Goal: Book appointment/travel/reservation

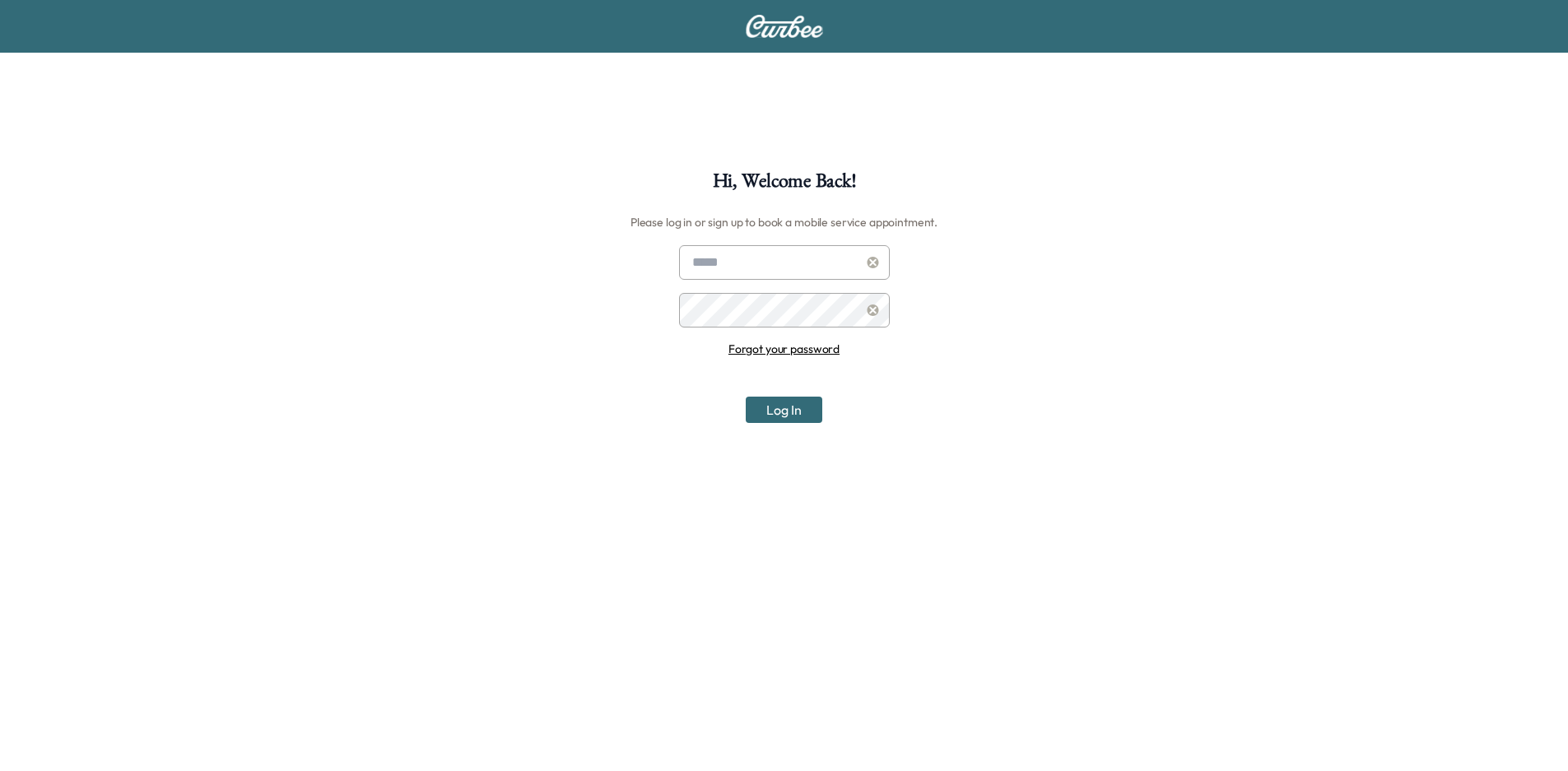
type input "**********"
click at [783, 412] on button "Log In" at bounding box center [784, 410] width 76 height 26
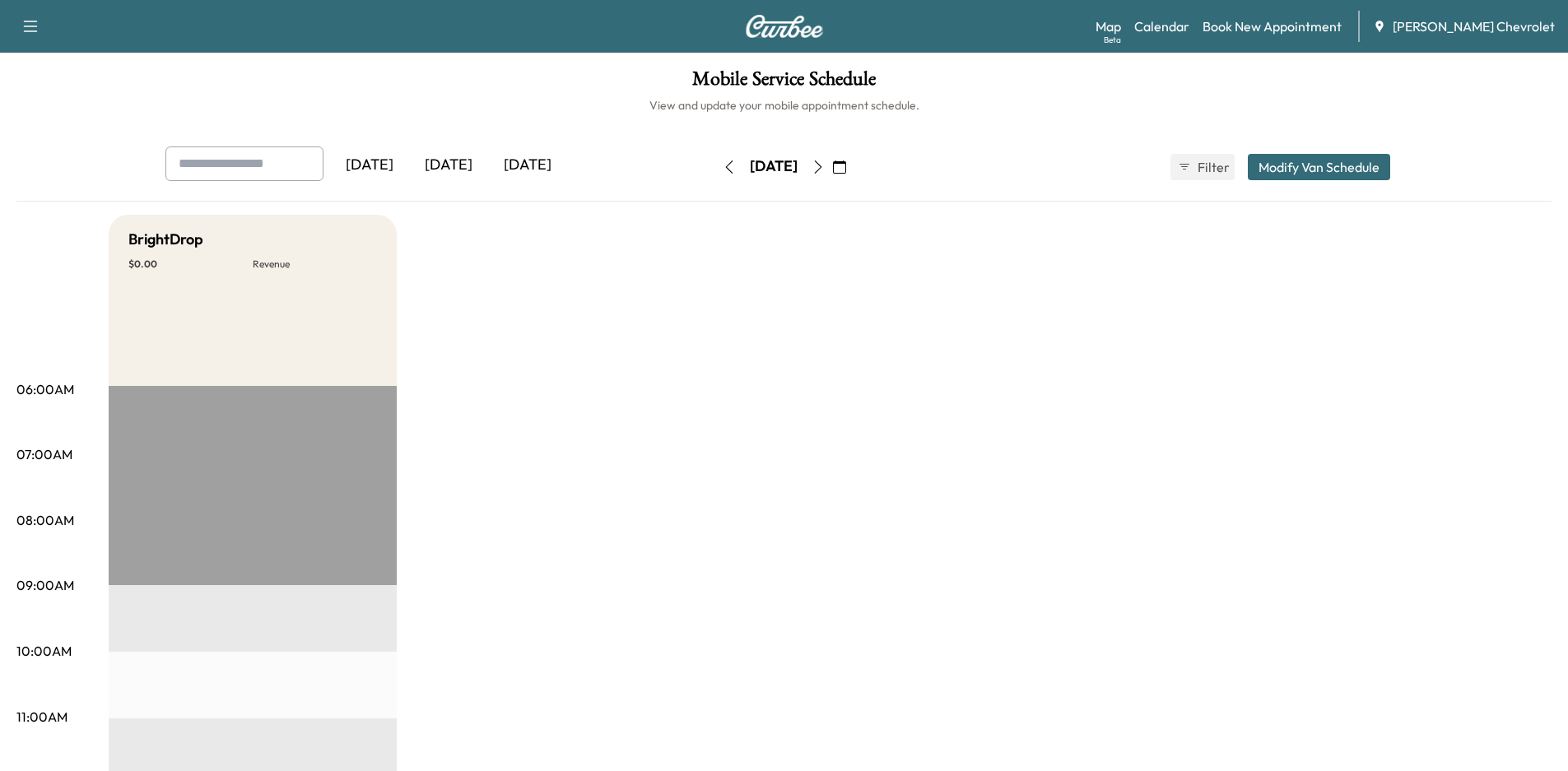
click at [525, 168] on div "[DATE]" at bounding box center [527, 166] width 79 height 38
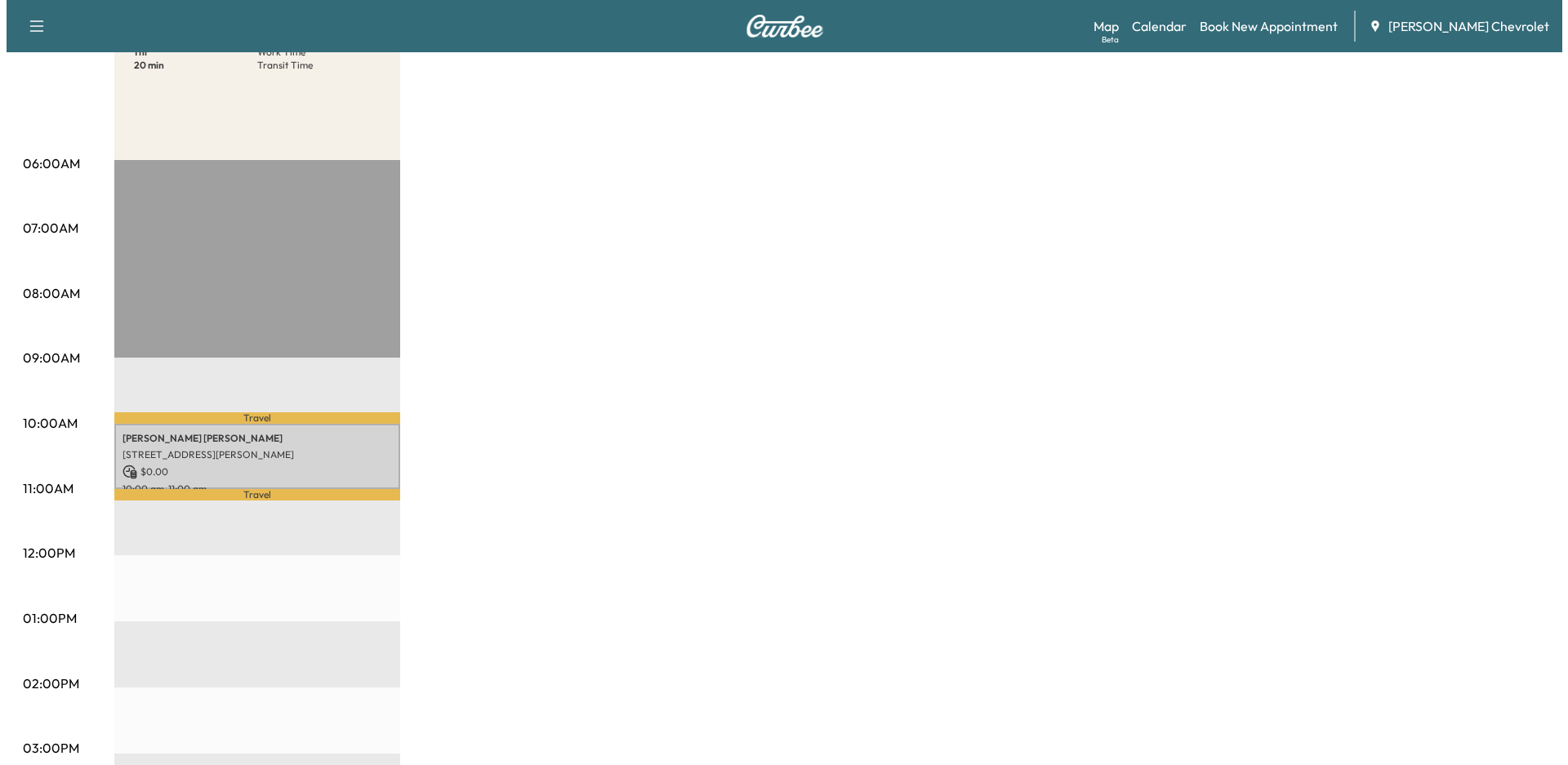
scroll to position [245, 0]
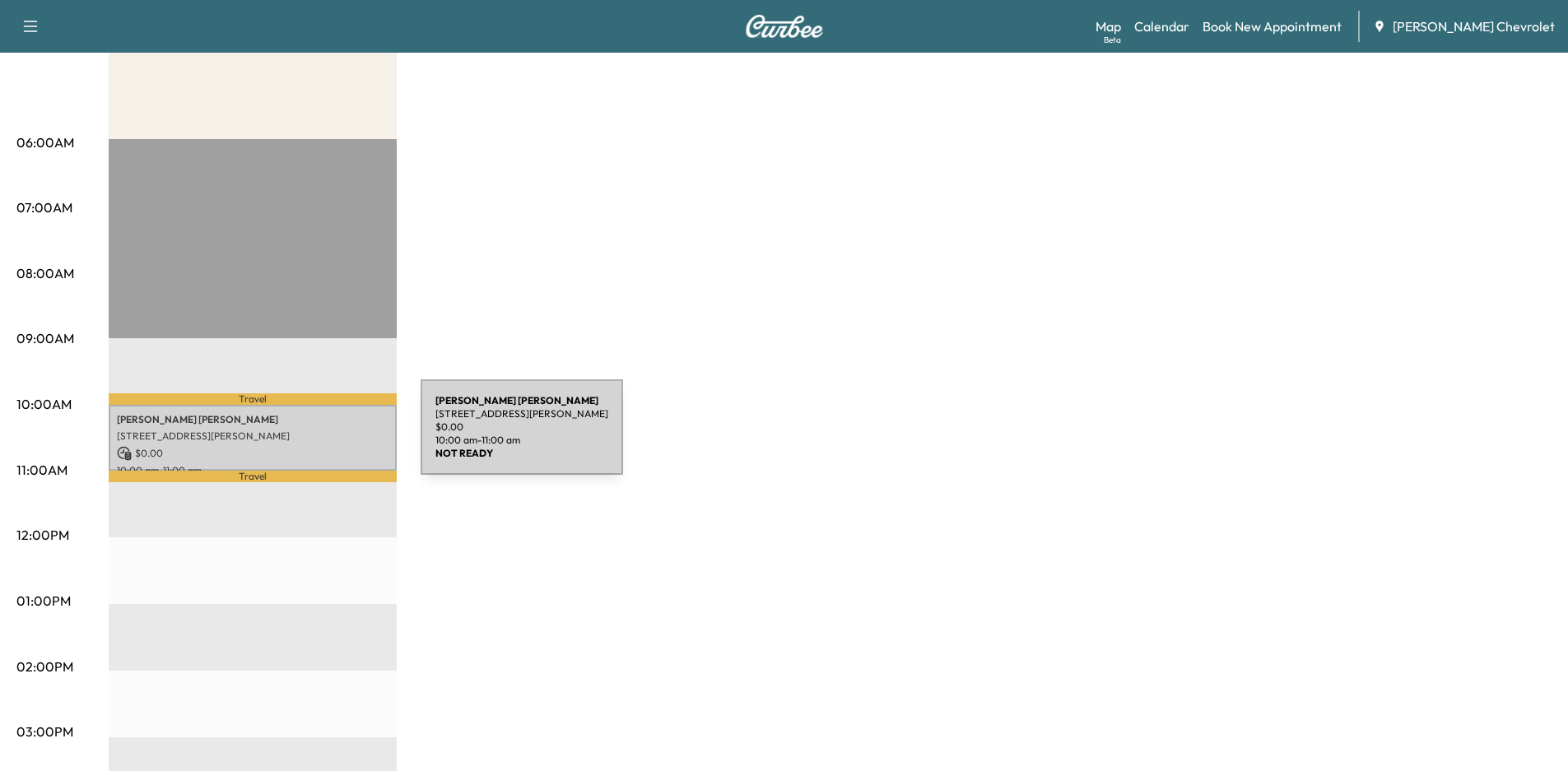
click at [281, 445] on p "$ 0.00" at bounding box center [253, 452] width 272 height 15
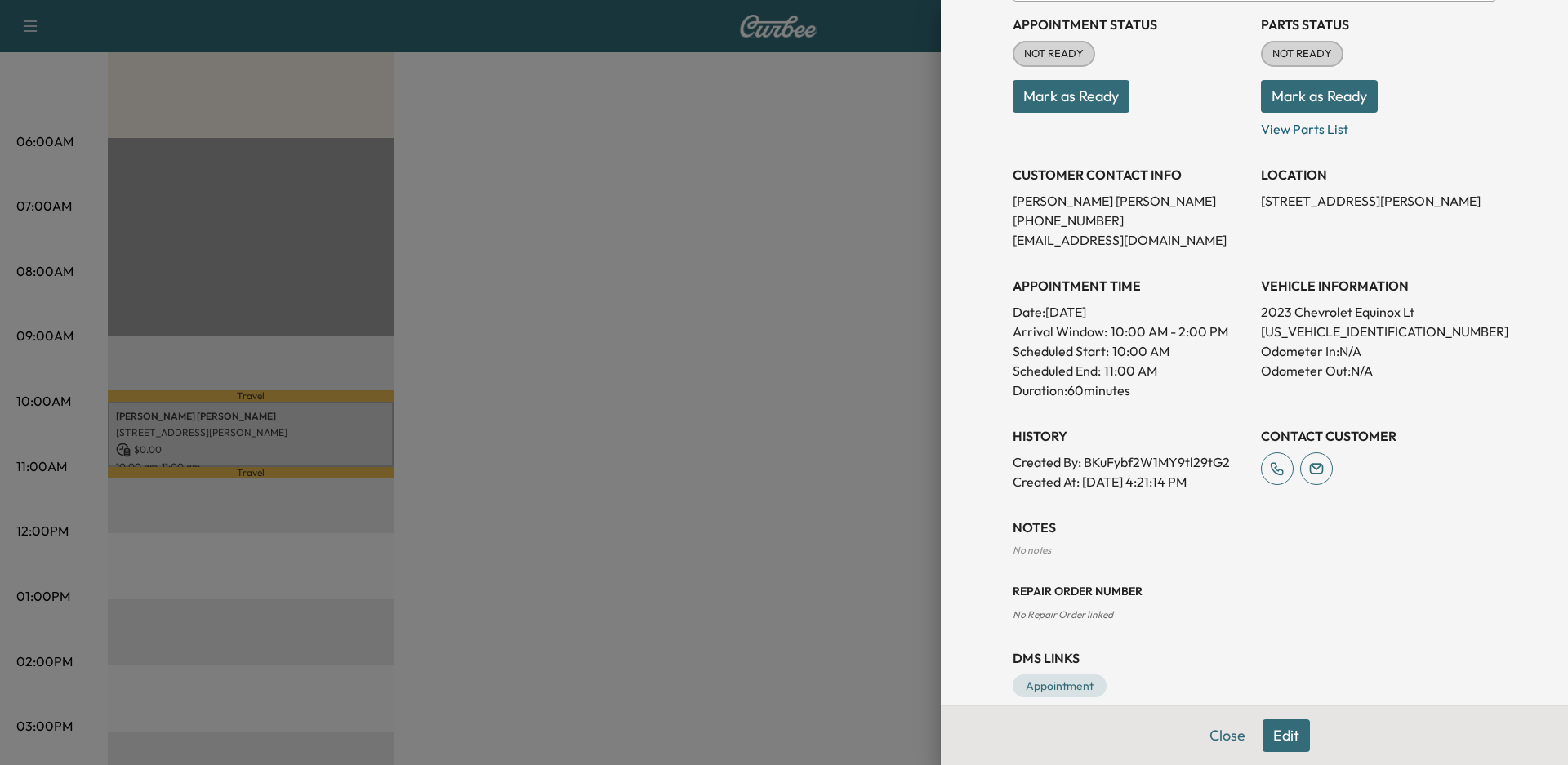
scroll to position [215, 0]
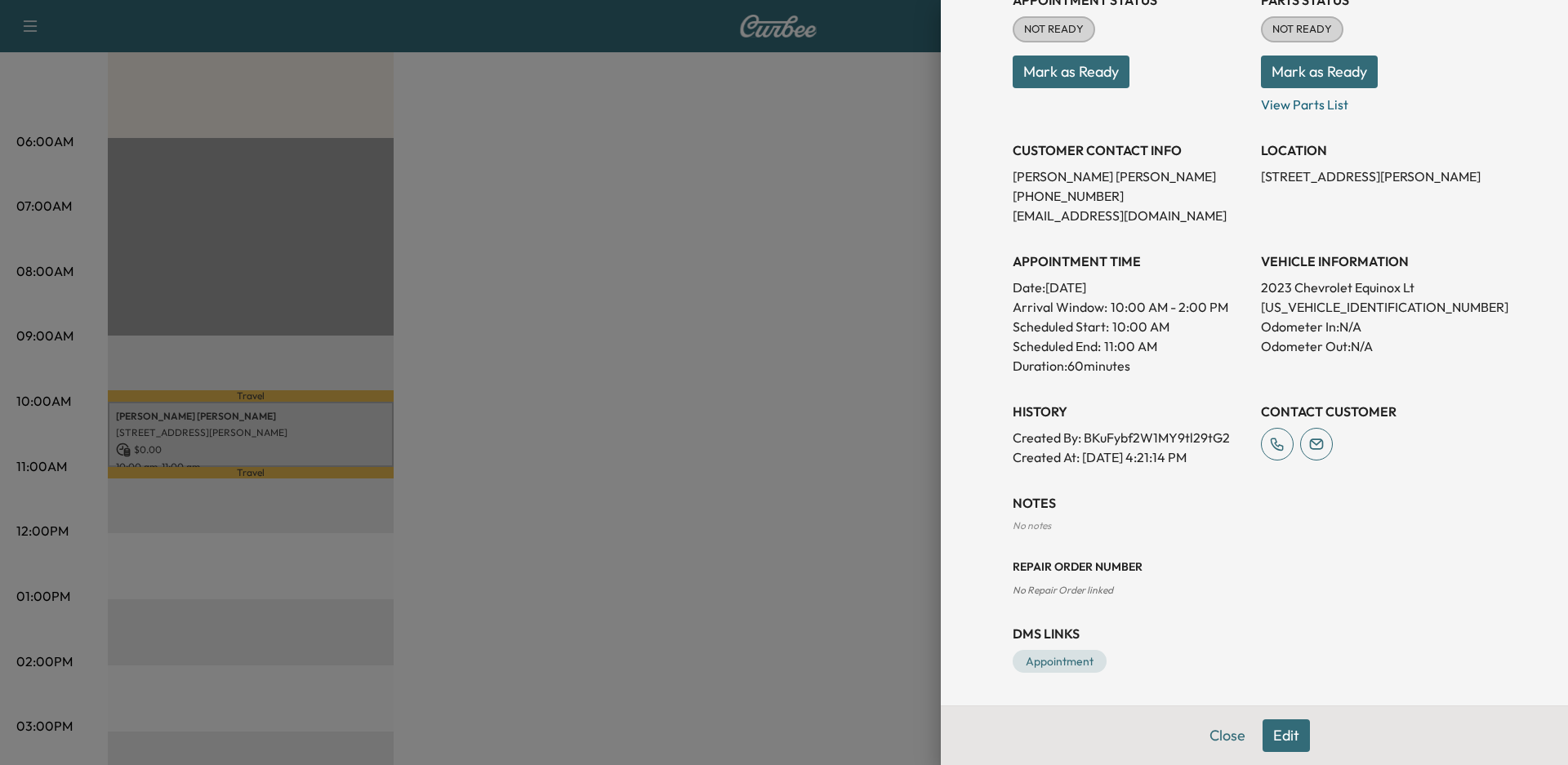
click at [1265, 735] on button "Edit" at bounding box center [1285, 736] width 47 height 33
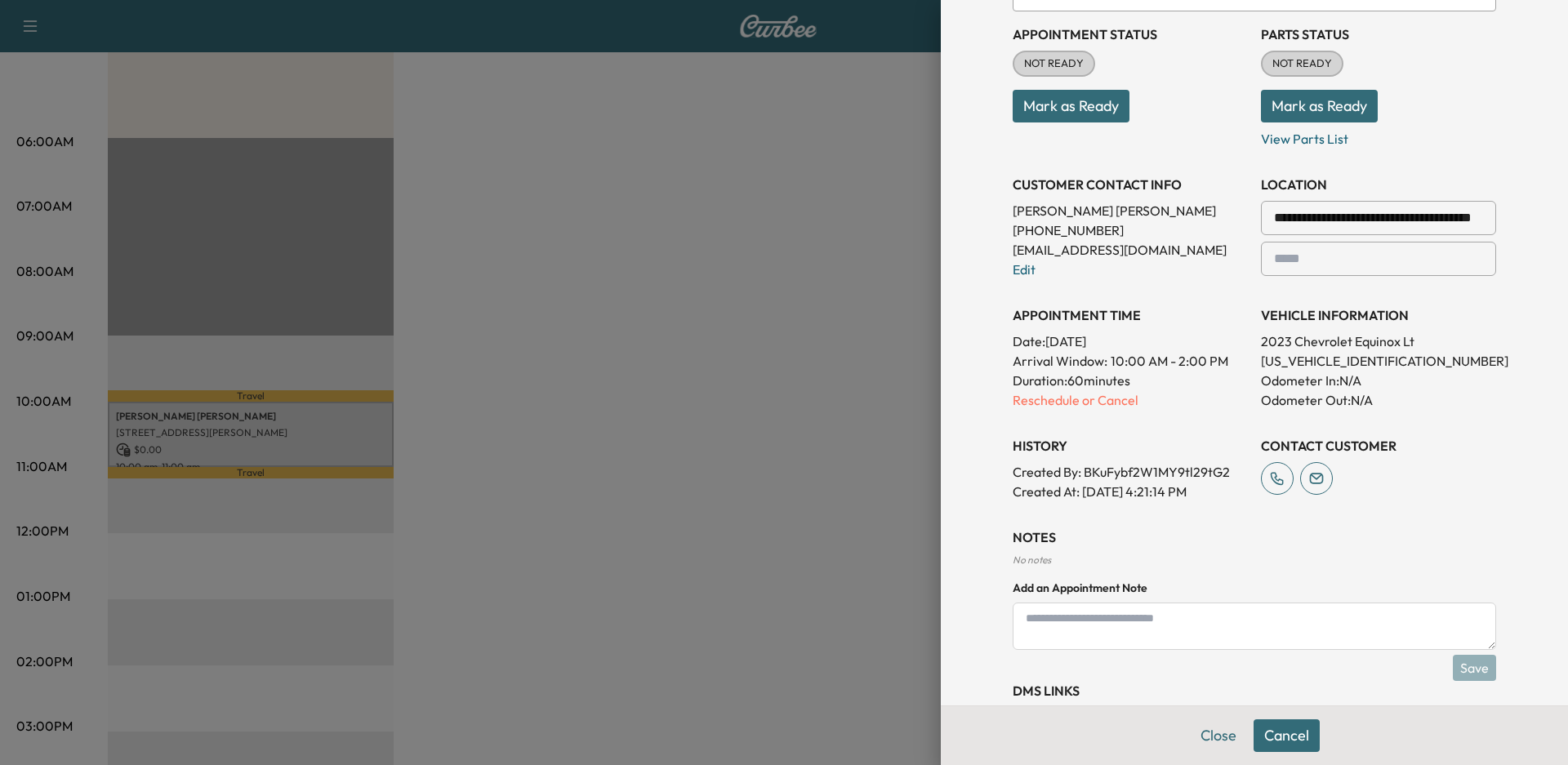
scroll to position [249, 0]
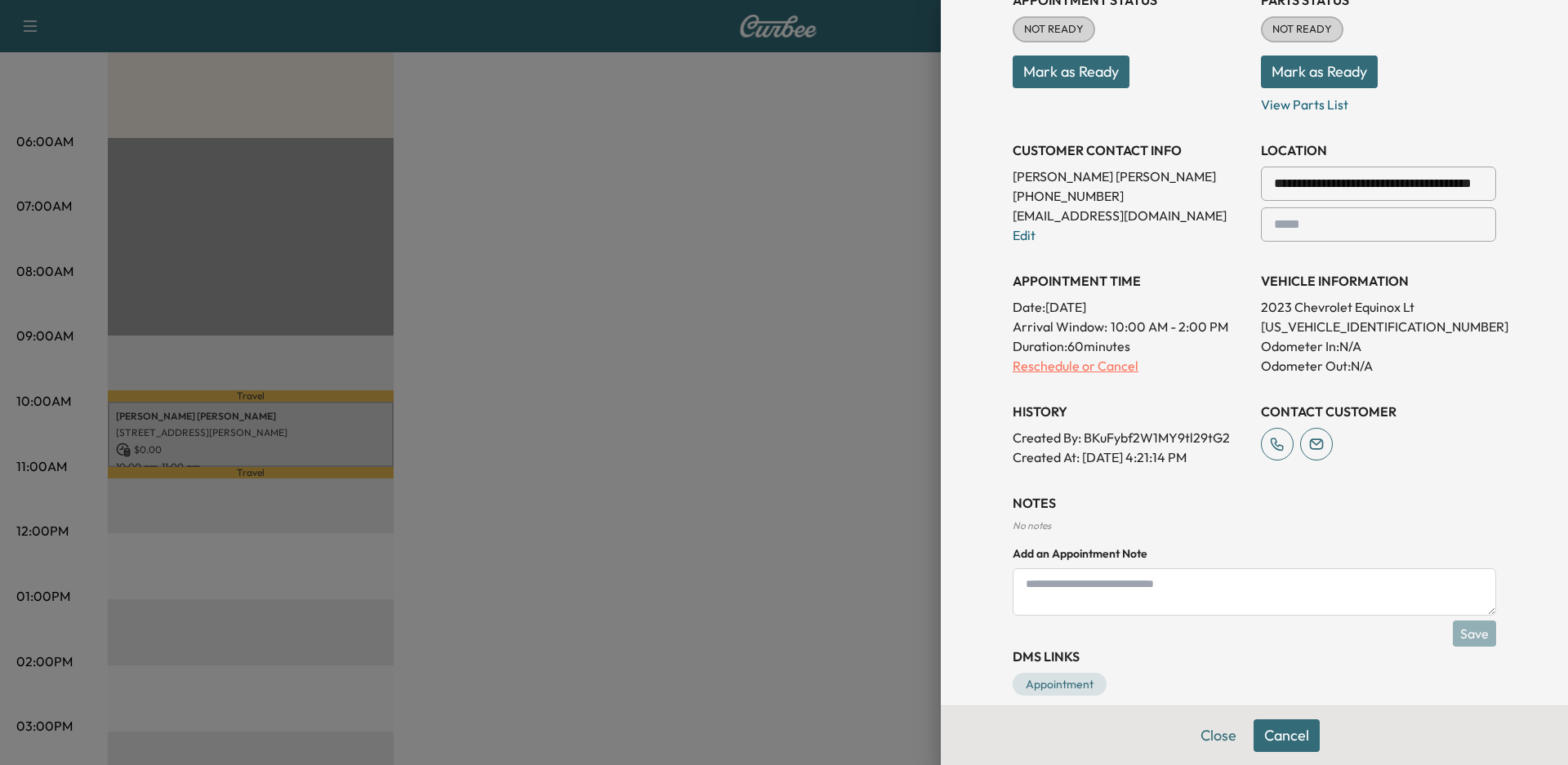
click at [1052, 369] on p "Reschedule or Cancel" at bounding box center [1130, 365] width 235 height 20
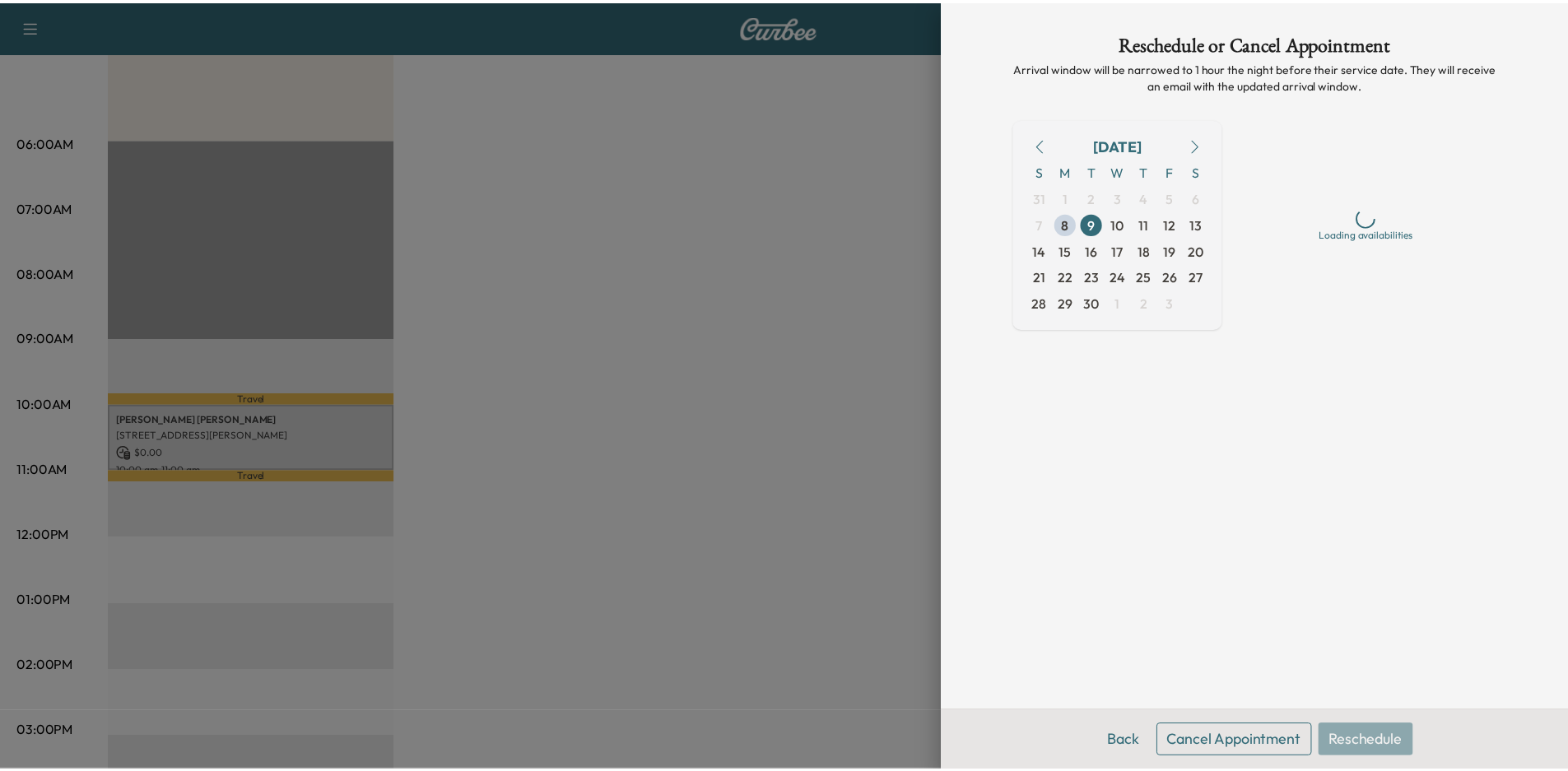
scroll to position [0, 0]
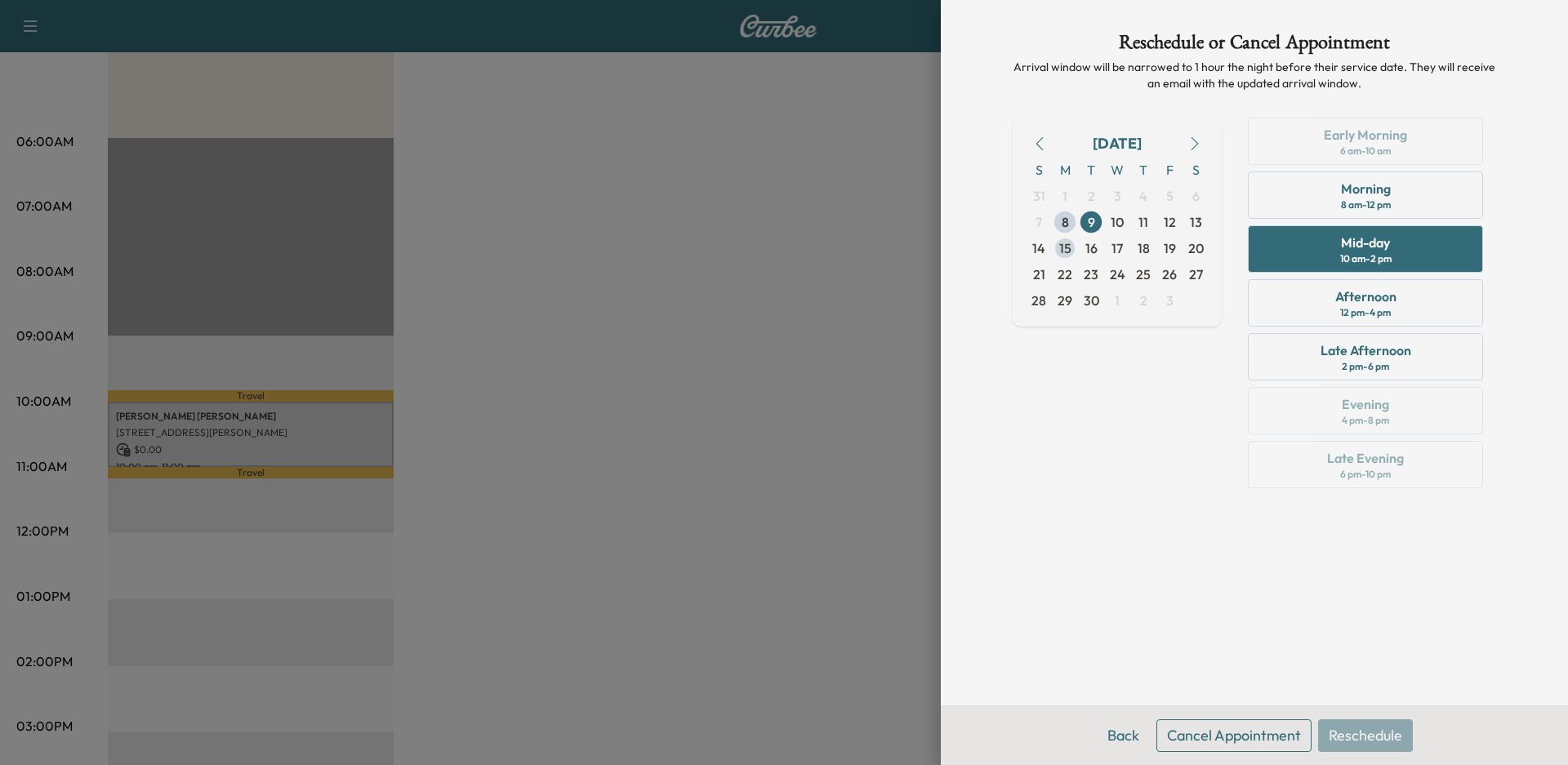
click at [1065, 250] on span "15" at bounding box center [1065, 248] width 12 height 20
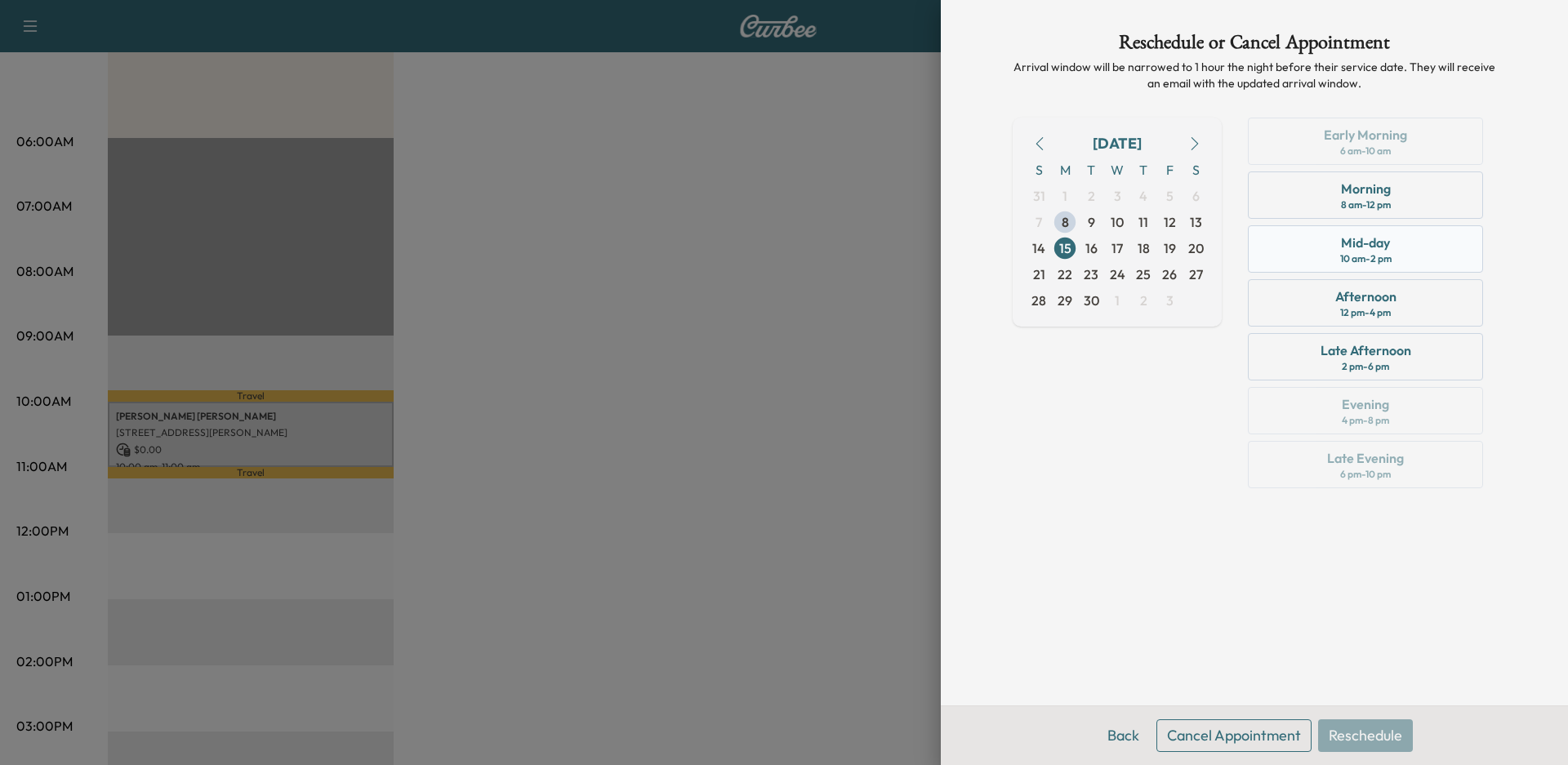
click at [1354, 255] on div "10 am - 2 pm" at bounding box center [1365, 258] width 52 height 13
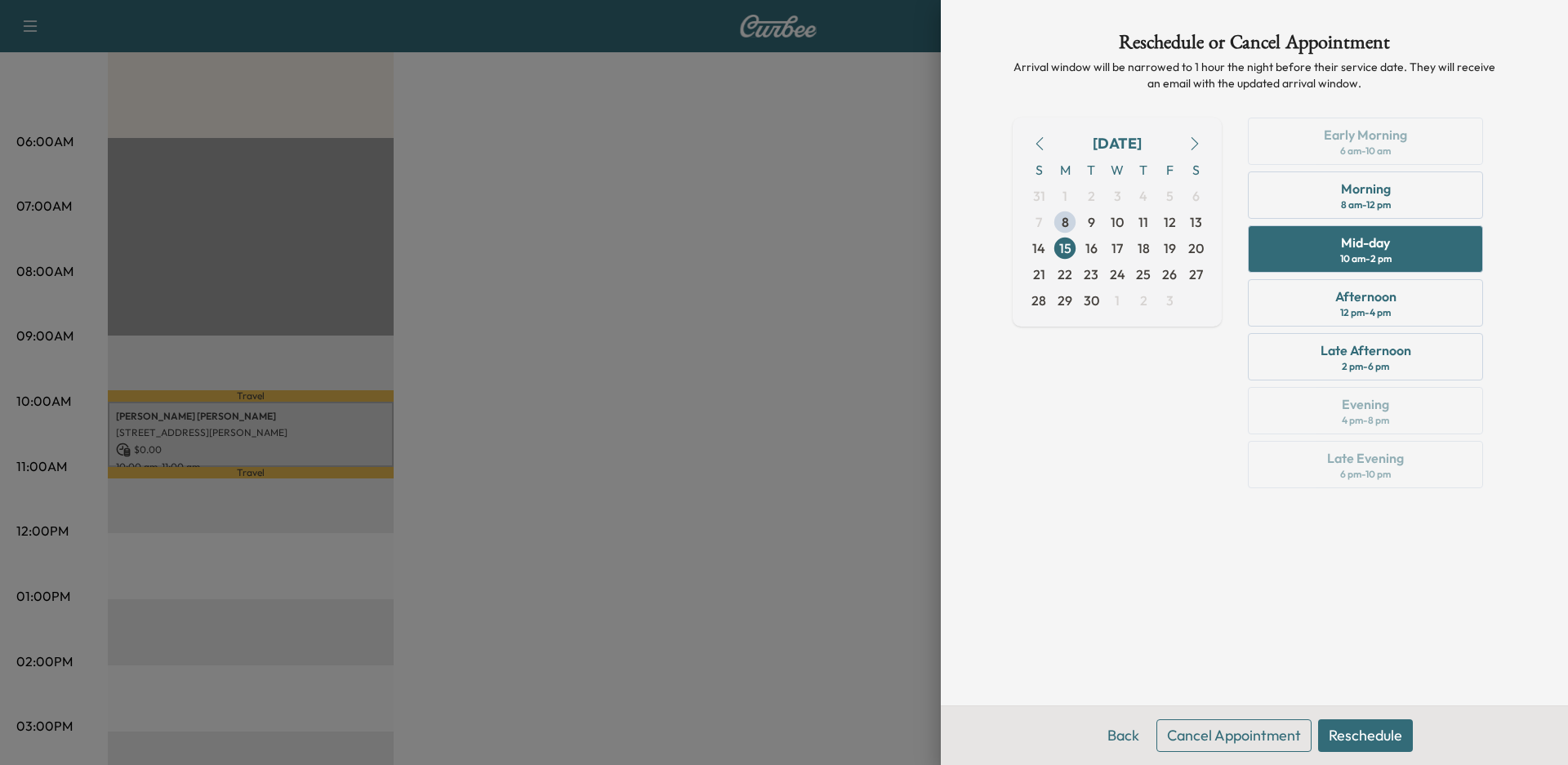
click at [1378, 741] on button "Reschedule" at bounding box center [1365, 736] width 95 height 33
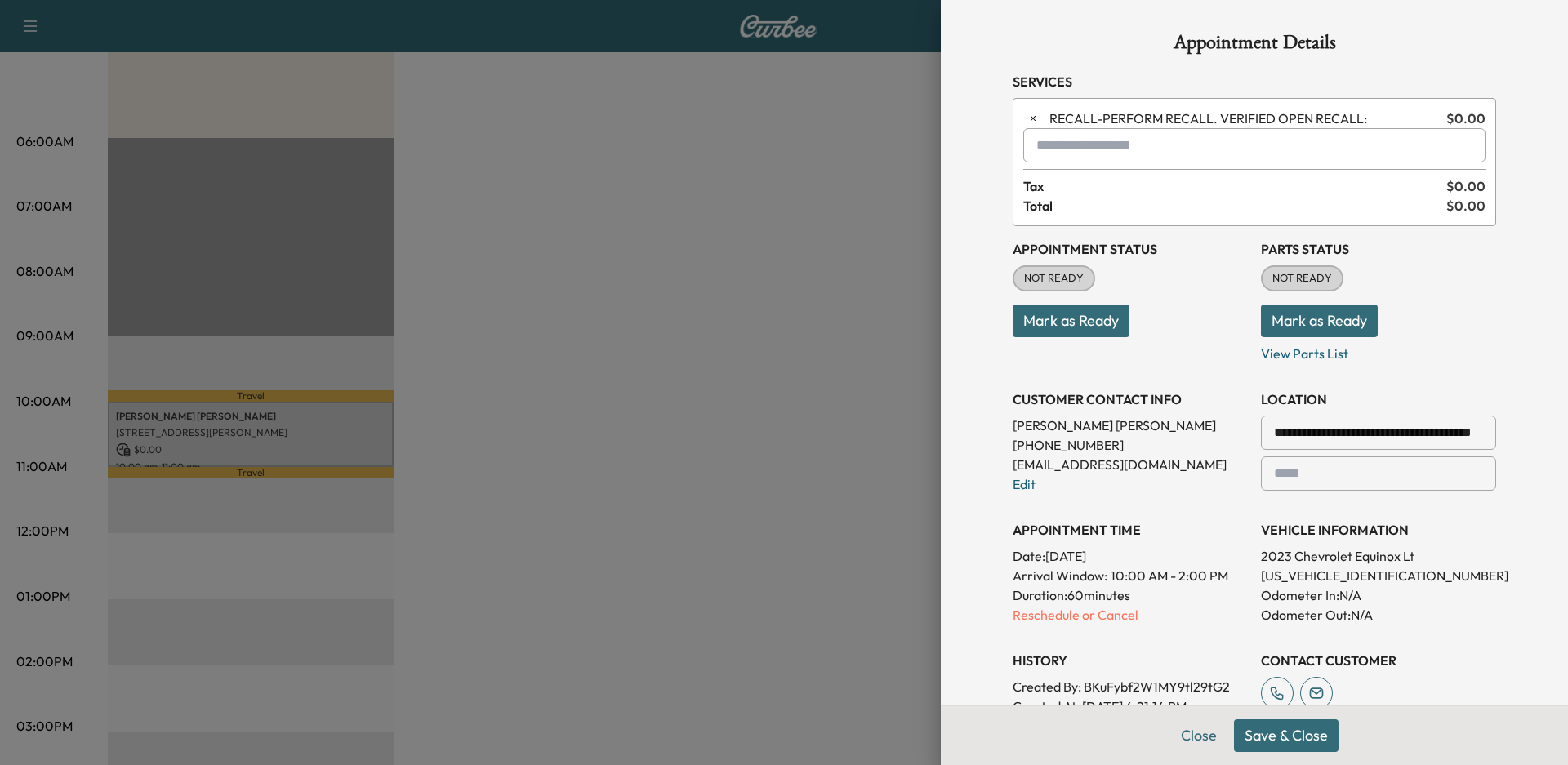
click at [1257, 733] on button "Save & Close" at bounding box center [1285, 736] width 104 height 33
